Goal: Task Accomplishment & Management: Use online tool/utility

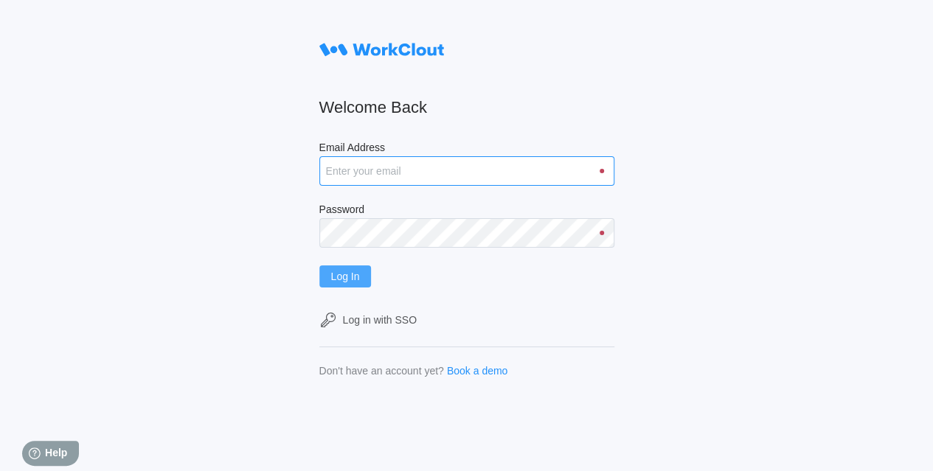
type input "[EMAIL_ADDRESS][DOMAIN_NAME]"
click at [360, 274] on span "Log In" at bounding box center [345, 276] width 29 height 10
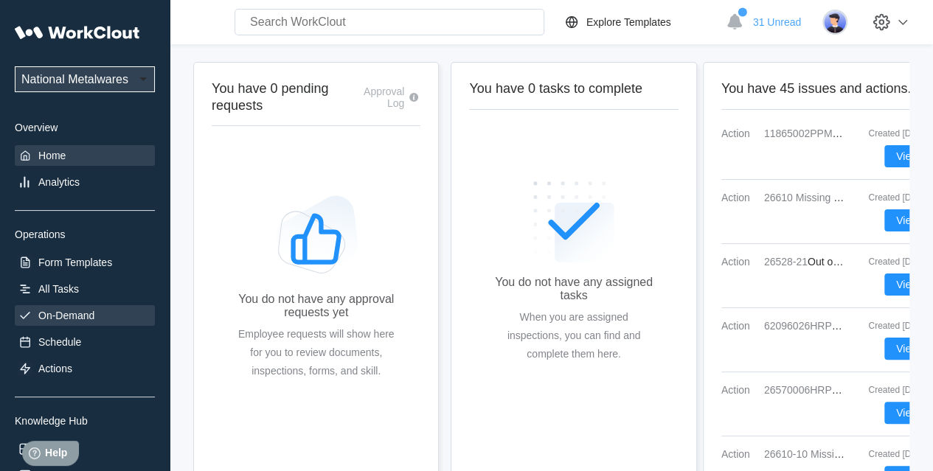
click at [59, 315] on div "On-Demand" at bounding box center [66, 316] width 56 height 12
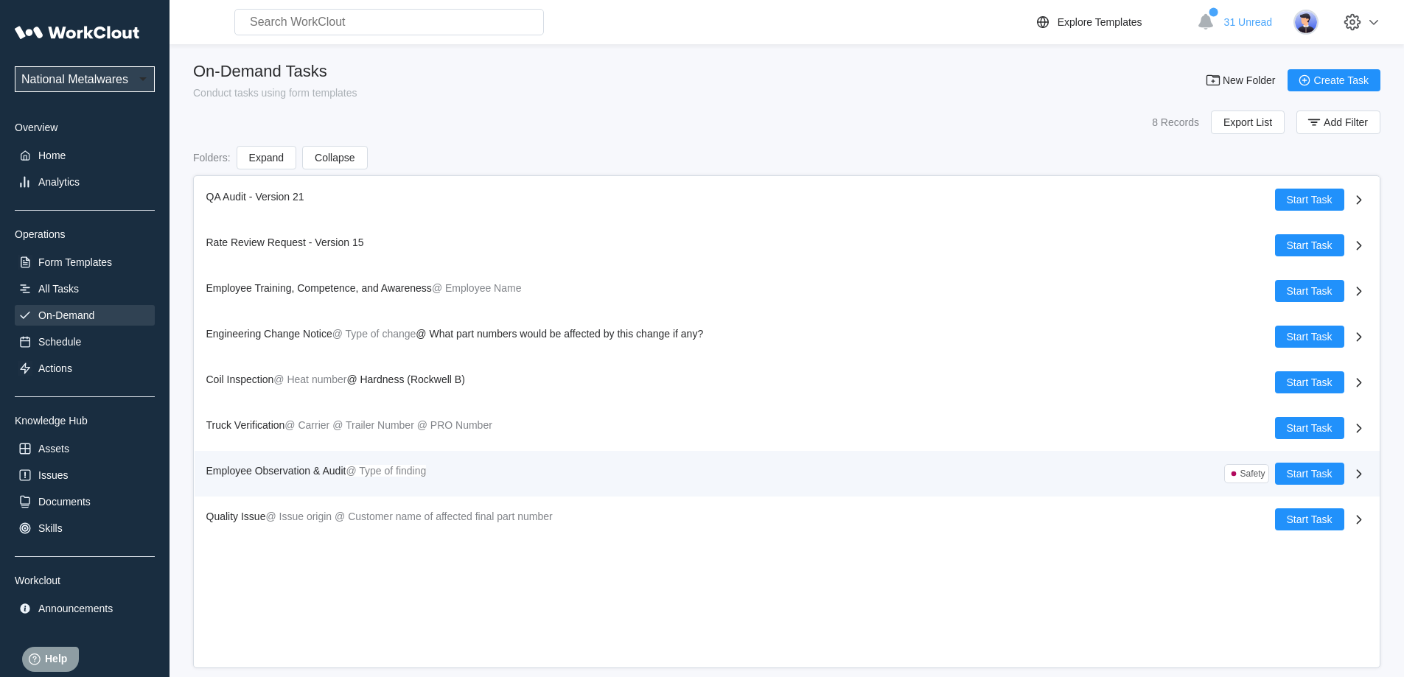
click at [313, 470] on span "Employee Observation & Audit" at bounding box center [276, 471] width 140 height 12
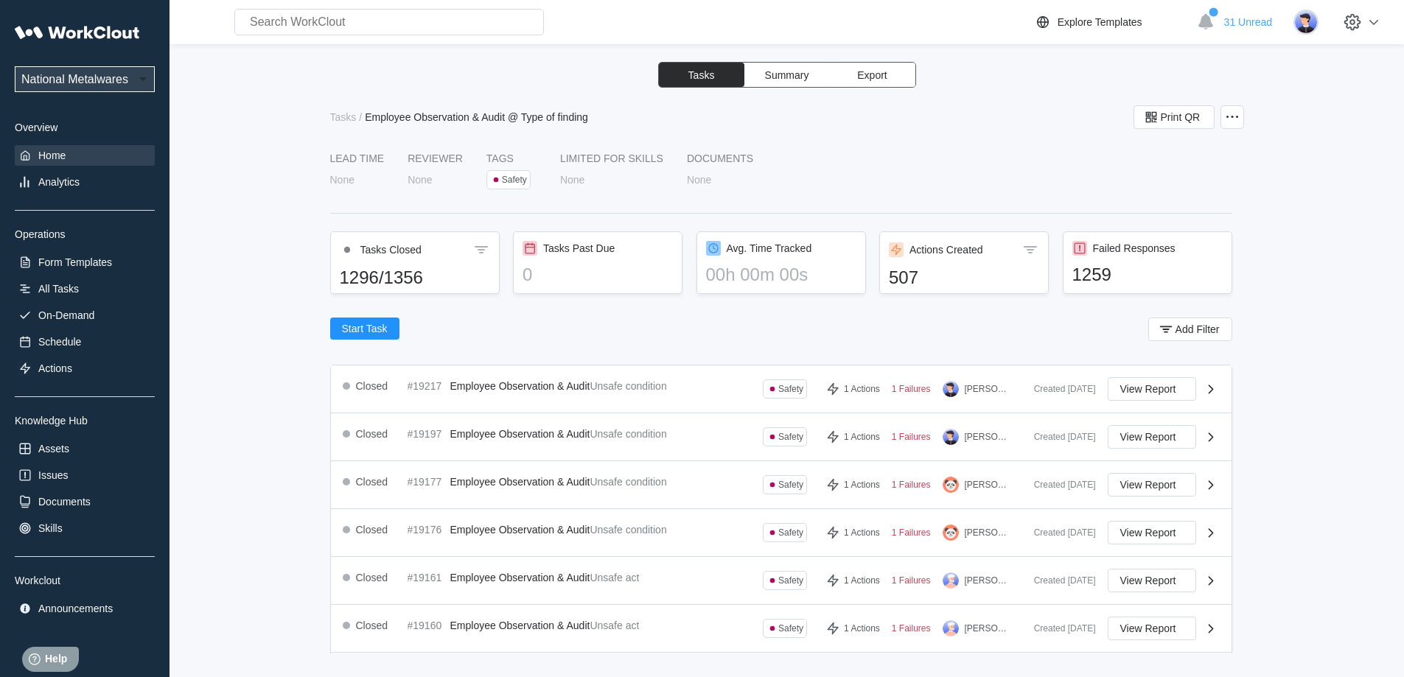
click at [63, 153] on div "Home" at bounding box center [51, 156] width 27 height 12
